Goal: Find specific page/section: Find specific page/section

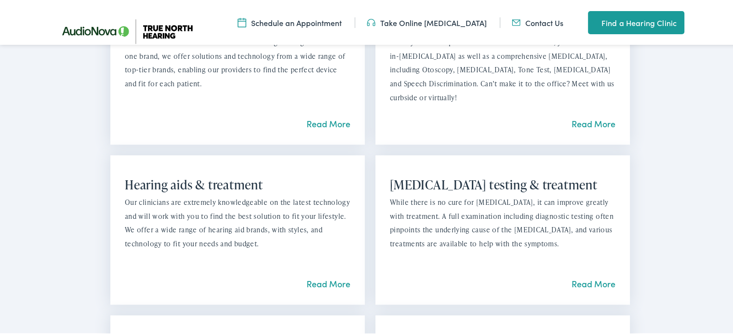
scroll to position [844, 0]
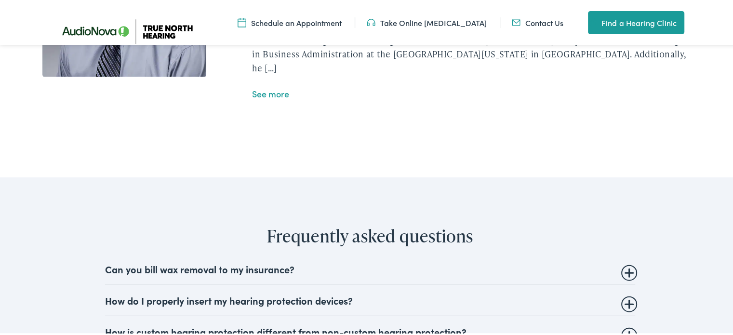
click at [291, 259] on div "Frequently asked questions Can you bill wax removal to my insurance? Audiologis…" at bounding box center [369, 285] width 681 height 122
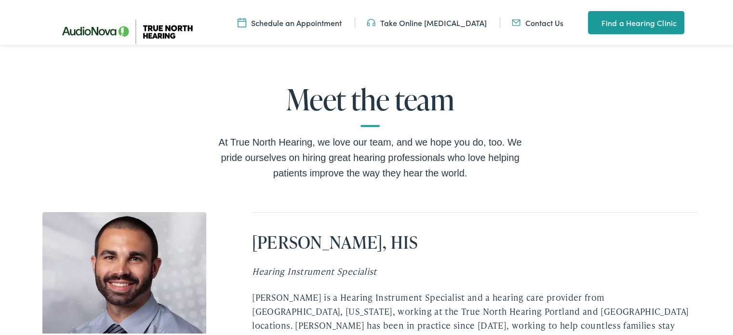
scroll to position [2163, 0]
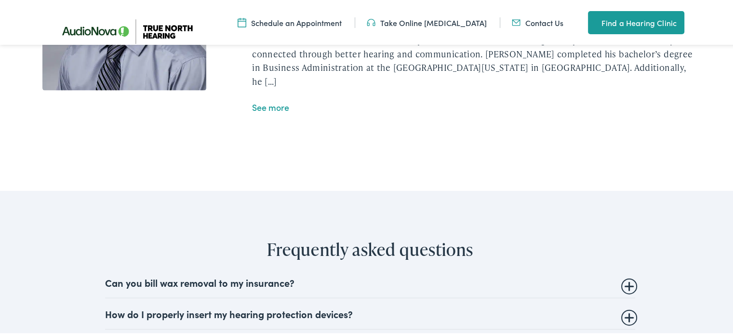
click at [260, 112] on link "See more" at bounding box center [270, 106] width 37 height 12
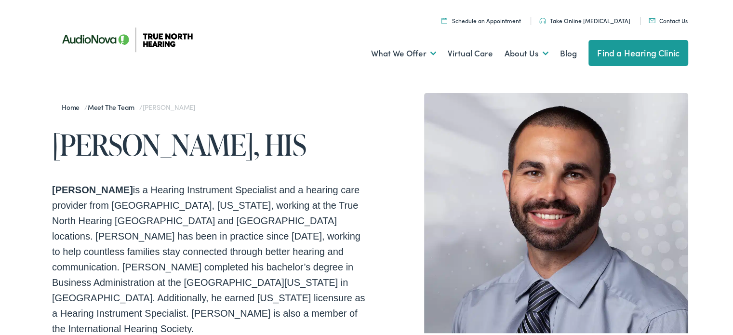
click at [116, 106] on link "Meet the Team" at bounding box center [114, 106] width 52 height 10
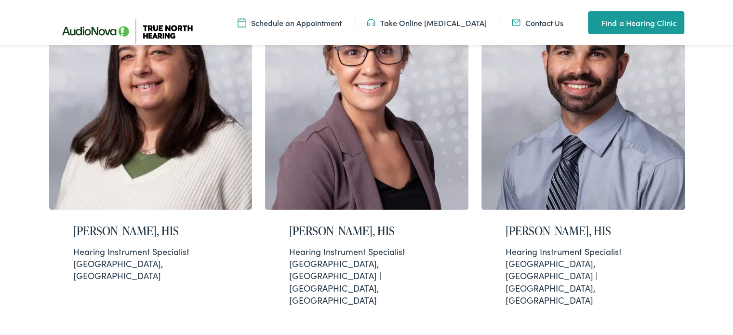
scroll to position [372, 0]
